Goal: Information Seeking & Learning: Check status

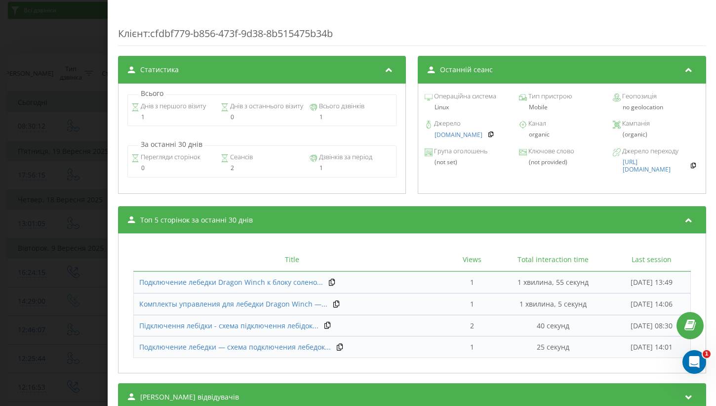
scroll to position [370, 0]
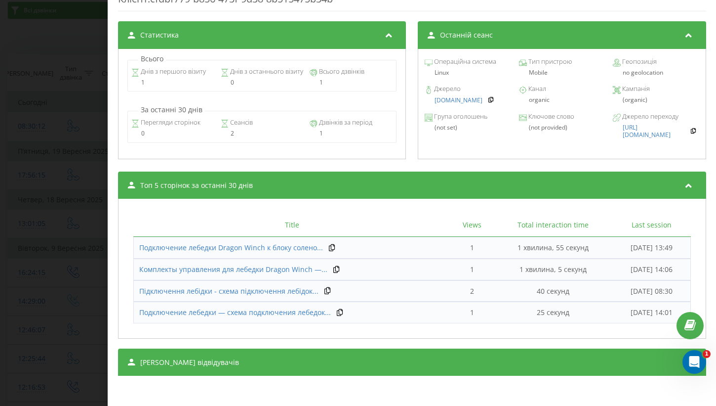
click at [79, 188] on div "Дзвінок : ua15_-1758519012.3902502 Транскрипція Для AI-аналізу майбутніх дзвінк…" at bounding box center [358, 203] width 716 height 406
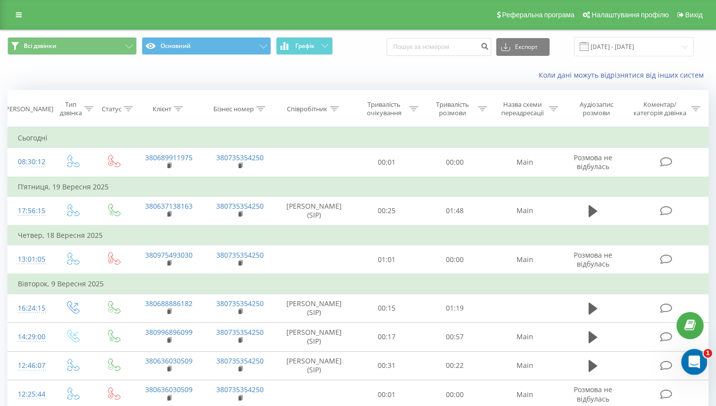
click at [698, 362] on icon "Відкрити програму для спілкування Intercom" at bounding box center [693, 360] width 16 height 16
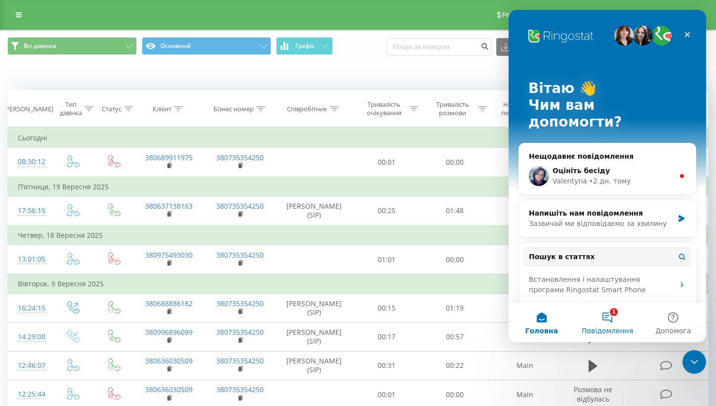
click at [610, 322] on button "1 Повідомлення" at bounding box center [607, 322] width 66 height 40
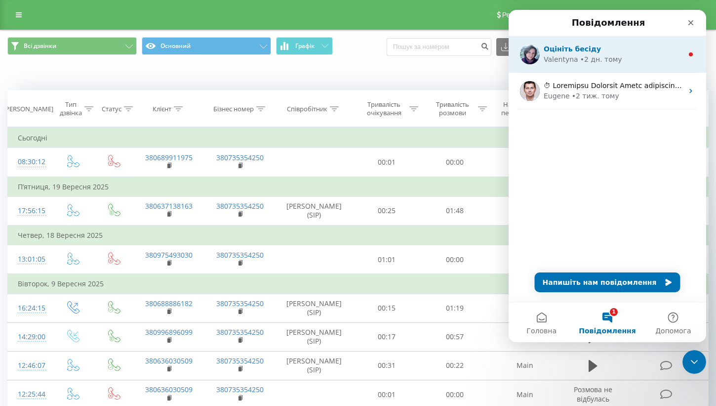
click at [582, 65] on div "Оцініть бесіду [PERSON_NAME] • 2 дн. тому" at bounding box center [608, 54] width 198 height 37
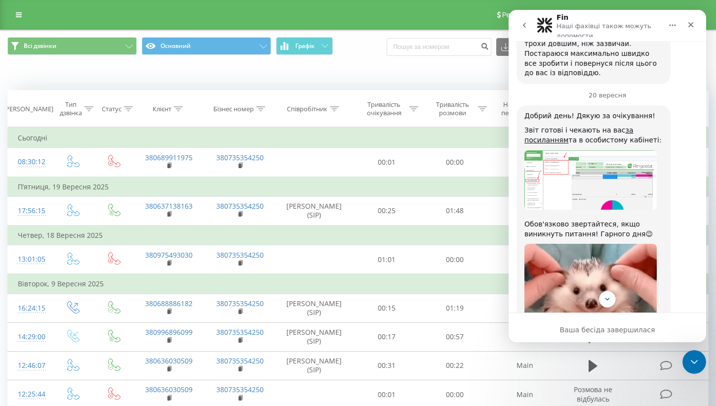
scroll to position [462, 0]
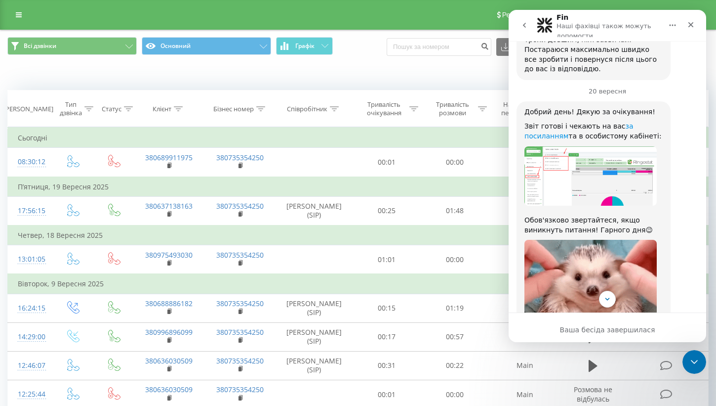
click at [562, 122] on link "за посиланням" at bounding box center [579, 131] width 109 height 18
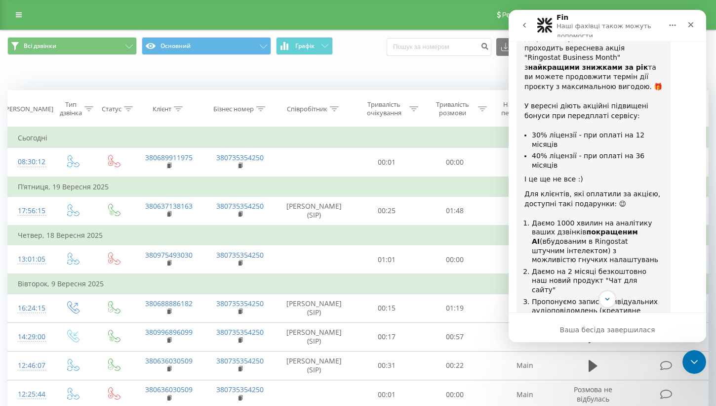
scroll to position [933, 0]
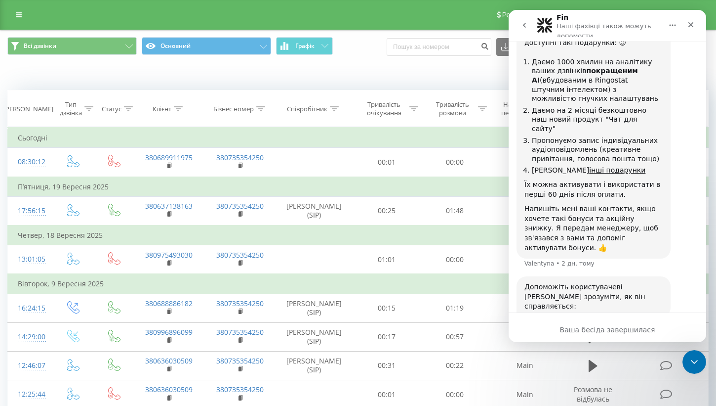
click at [609, 345] on span "Добре" at bounding box center [609, 354] width 18 height 18
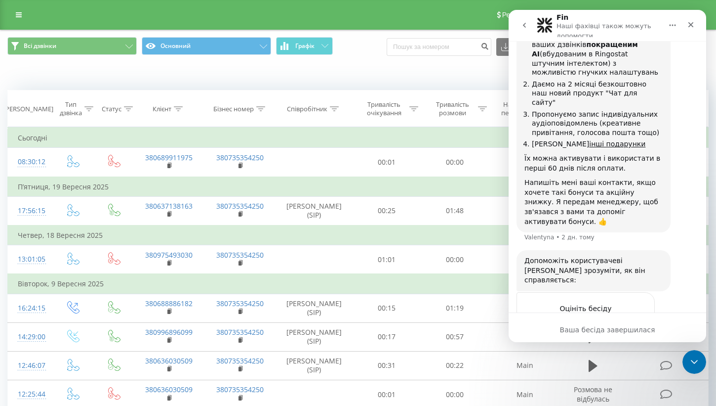
scroll to position [960, 0]
click at [694, 24] on icon "Закрити" at bounding box center [691, 25] width 8 height 8
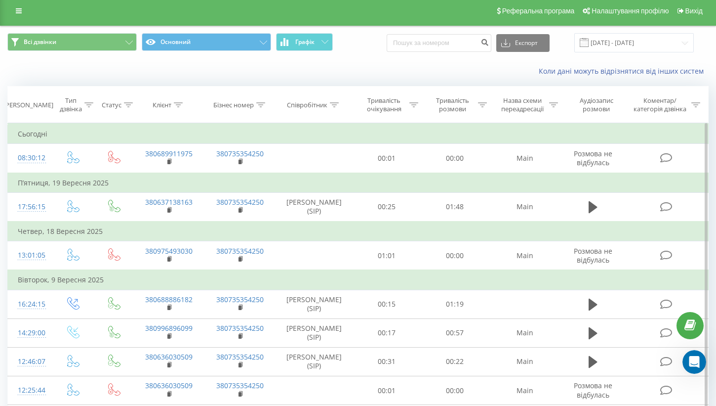
scroll to position [0, 0]
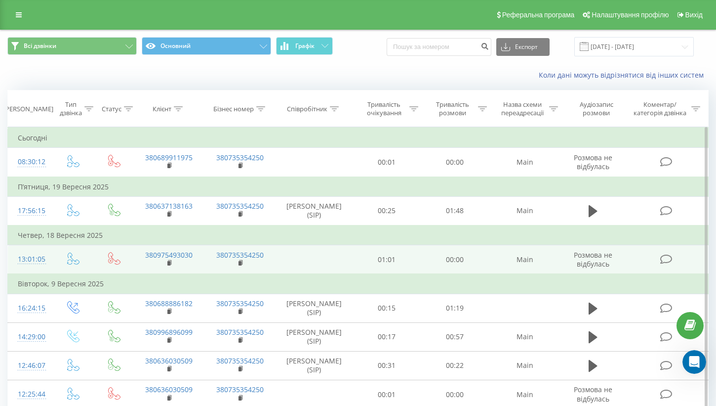
drag, startPoint x: 286, startPoint y: 254, endPoint x: 355, endPoint y: 260, distance: 68.9
click at [355, 260] on tr "13:01:05 380975493030 380735354250 01:01 00:00 Main Розмова не відбулась" at bounding box center [358, 259] width 701 height 29
drag, startPoint x: 357, startPoint y: 261, endPoint x: 419, endPoint y: 260, distance: 62.7
click at [419, 261] on td "01:01" at bounding box center [387, 259] width 69 height 29
click at [419, 260] on td "01:01" at bounding box center [387, 259] width 69 height 29
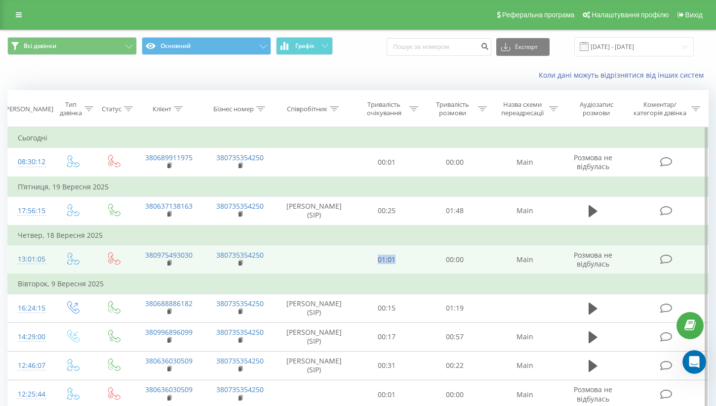
drag, startPoint x: 414, startPoint y: 261, endPoint x: 307, endPoint y: 258, distance: 106.7
click at [307, 258] on tr "13:01:05 380975493030 380735354250 01:01 00:00 Main Розмова не відбулась" at bounding box center [358, 259] width 701 height 29
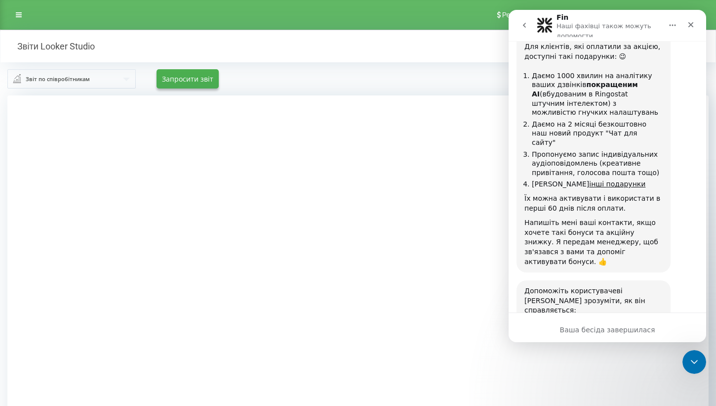
scroll to position [923, 0]
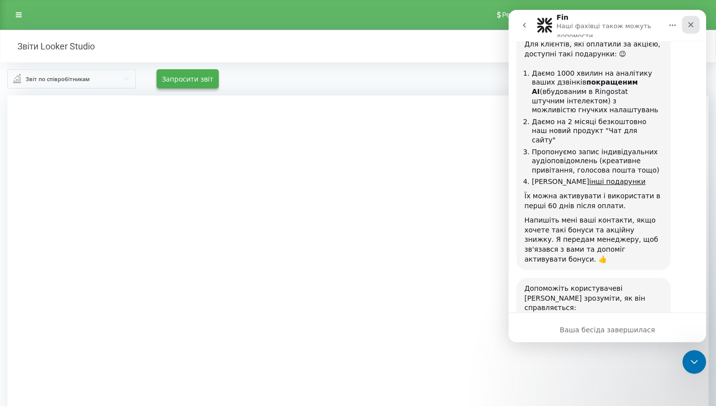
click at [696, 27] on div "Закрити" at bounding box center [691, 25] width 18 height 18
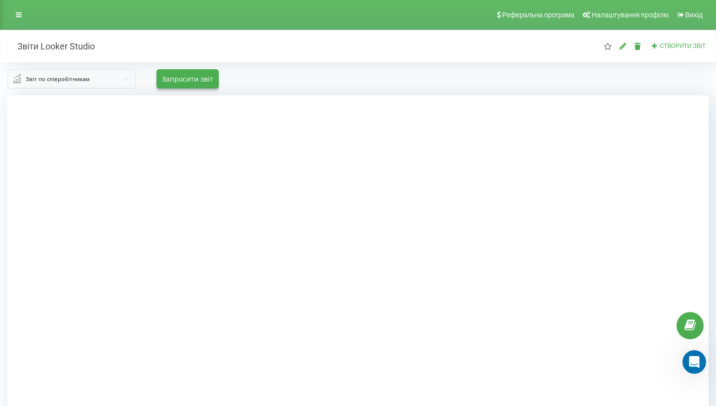
click at [248, 91] on div "Звіт по співробітникам Звіт по співробітникам Звіт по вихідним дзвінкам Звіт по…" at bounding box center [357, 78] width 715 height 33
click at [79, 113] on div at bounding box center [357, 298] width 701 height 406
click at [82, 167] on div at bounding box center [357, 298] width 701 height 406
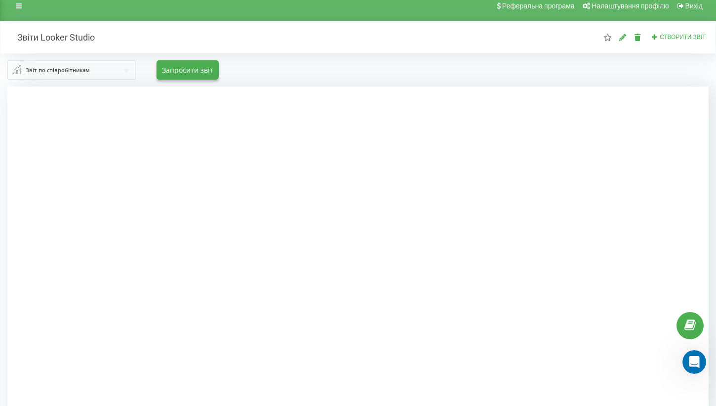
scroll to position [0, 0]
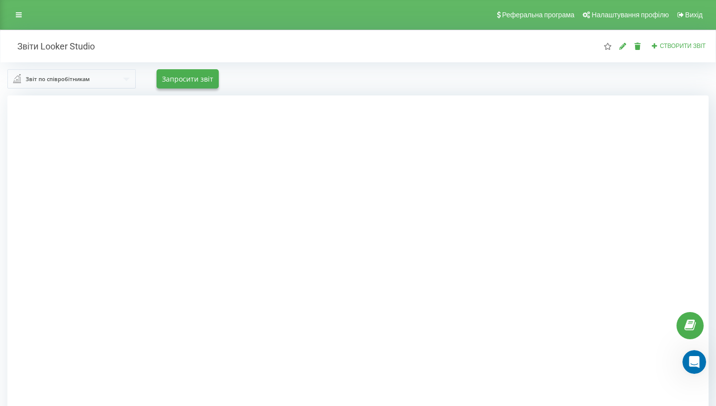
click at [293, 78] on div "Звіт по співробітникам Звіт по співробітникам Звіт по вихідним дзвінкам Звіт по…" at bounding box center [357, 78] width 701 height 19
